Goal: Task Accomplishment & Management: Complete application form

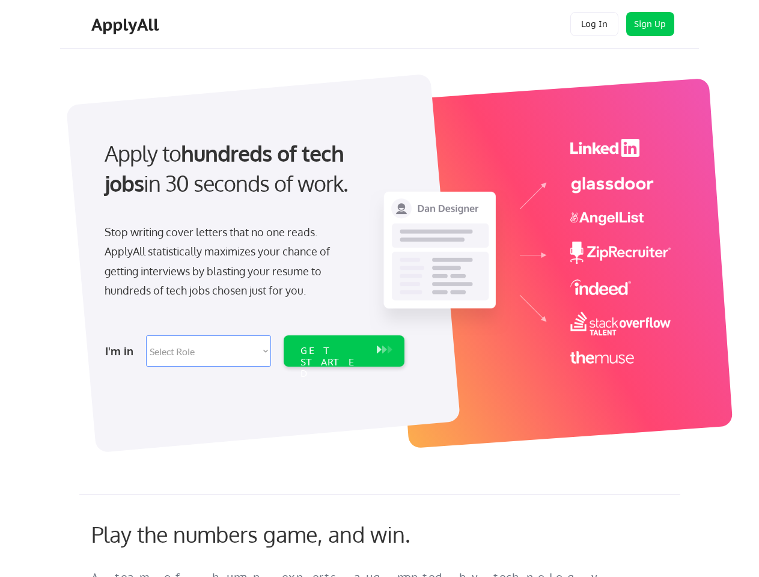
click at [379, 288] on div "Apply to hundreds of tech jobs in 30 seconds of work. Stop writing cover letter…" at bounding box center [253, 249] width 336 height 246
click at [381, 257] on div "Apply to hundreds of tech jobs in 30 seconds of work. Stop writing cover letter…" at bounding box center [253, 249] width 336 height 246
click at [253, 249] on div "Stop writing cover letters that no one reads. ApplyAll statistically maximizes …" at bounding box center [228, 261] width 247 height 78
click at [252, 178] on div "Apply to hundreds of tech jobs in 30 seconds of work." at bounding box center [252, 168] width 295 height 61
click at [228, 264] on div "Stop writing cover letters that no one reads. ApplyAll statistically maximizes …" at bounding box center [228, 261] width 247 height 78
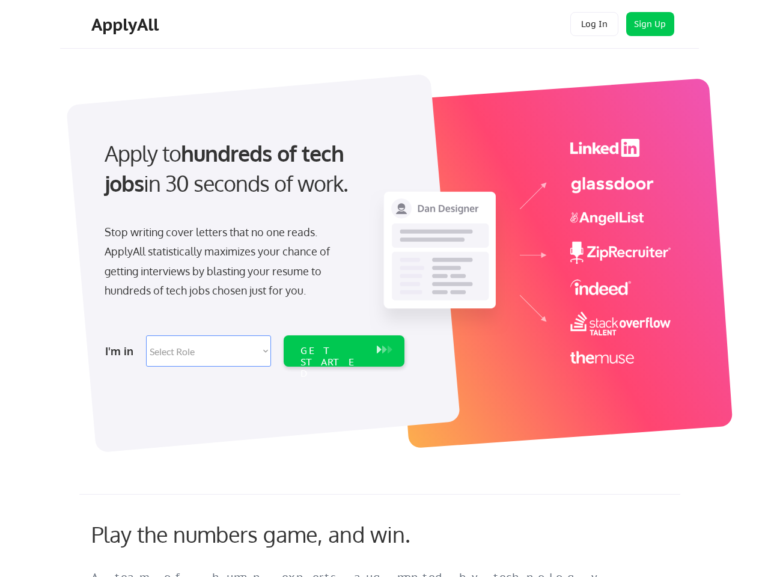
click at [253, 351] on select "Select Role Software Engineering Product Management Customer Success Sales UI/U…" at bounding box center [208, 350] width 125 height 31
click at [122, 351] on div "I'm in" at bounding box center [122, 350] width 34 height 19
click at [209, 351] on select "Select Role Software Engineering Product Management Customer Success Sales UI/U…" at bounding box center [208, 350] width 125 height 31
click at [344, 351] on div "GET STARTED" at bounding box center [332, 362] width 64 height 35
click at [332, 351] on div "GET STARTED" at bounding box center [332, 362] width 64 height 35
